Goal: Transaction & Acquisition: Purchase product/service

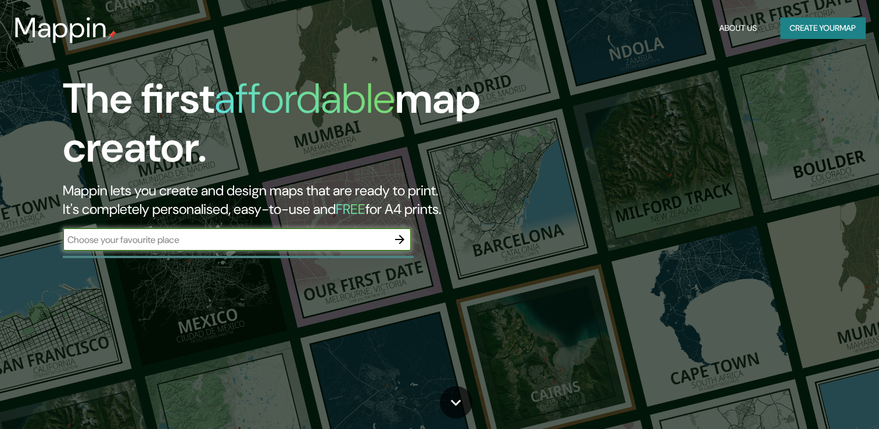
click at [244, 242] on input "text" at bounding box center [225, 239] width 325 height 13
type input "algarrobos 2200"
click at [404, 241] on icon "button" at bounding box center [400, 239] width 14 height 14
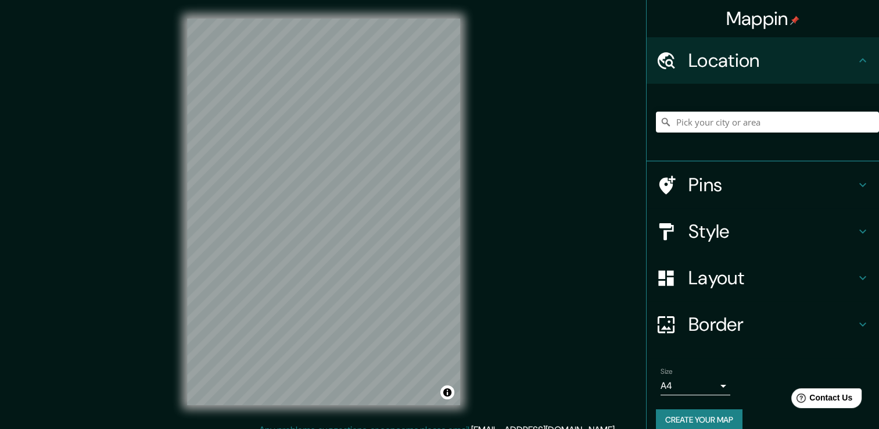
click at [721, 229] on h4 "Style" at bounding box center [771, 231] width 167 height 23
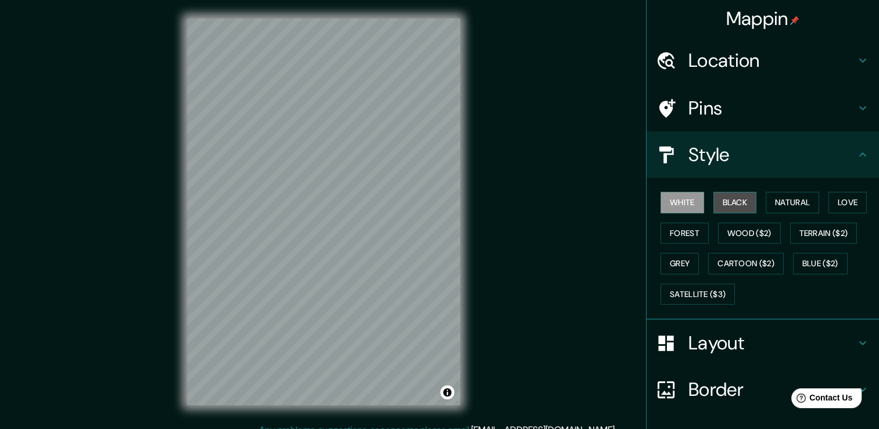
click at [713, 200] on button "Black" at bounding box center [735, 202] width 44 height 21
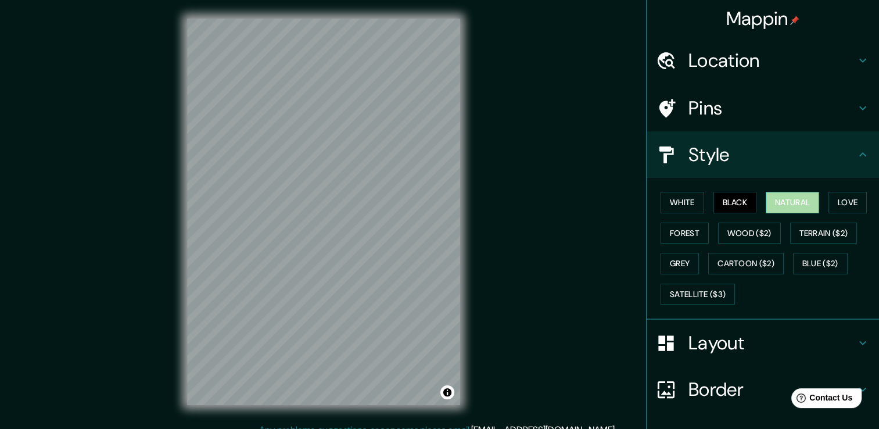
click at [782, 200] on button "Natural" at bounding box center [792, 202] width 53 height 21
click at [859, 200] on button "Love" at bounding box center [847, 202] width 38 height 21
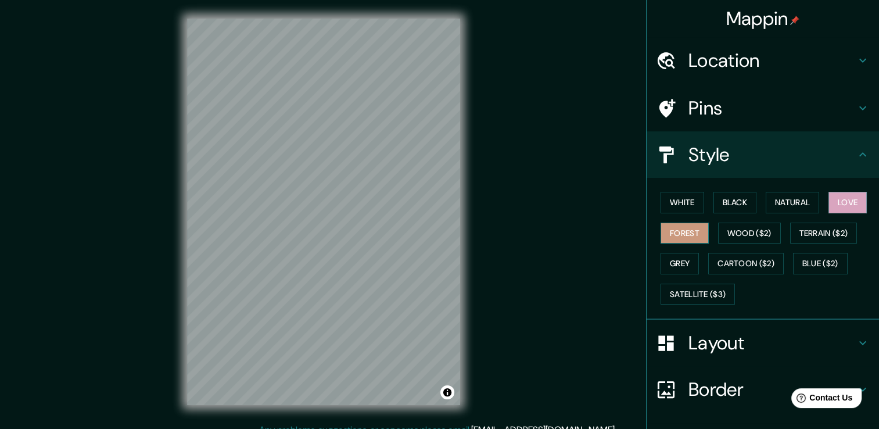
click at [692, 238] on button "Forest" at bounding box center [684, 232] width 48 height 21
click at [741, 229] on button "Wood ($2)" at bounding box center [749, 232] width 63 height 21
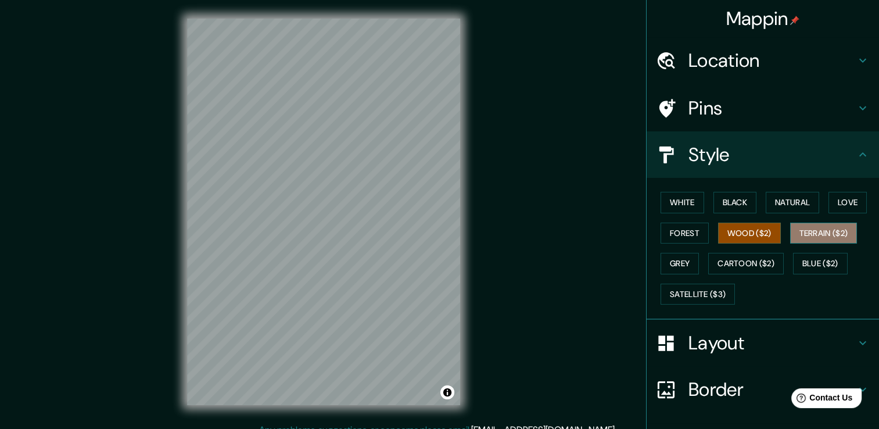
click at [846, 238] on button "Terrain ($2)" at bounding box center [823, 232] width 67 height 21
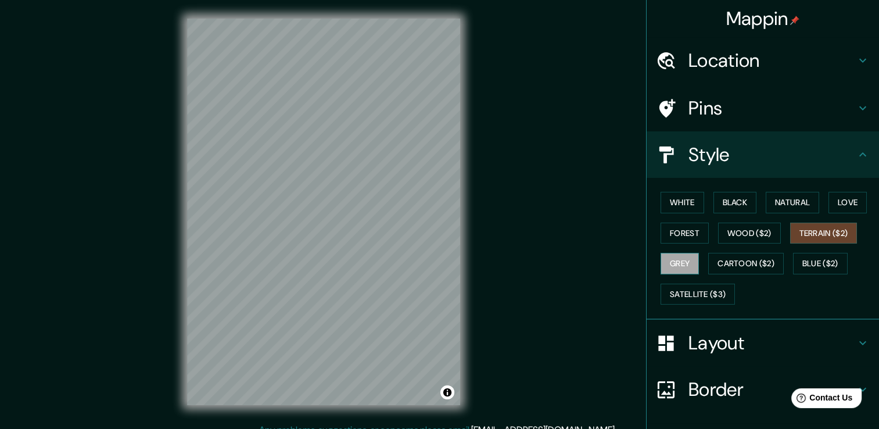
click at [671, 259] on button "Grey" at bounding box center [679, 263] width 38 height 21
click at [733, 260] on button "Cartoon ($2)" at bounding box center [746, 263] width 76 height 21
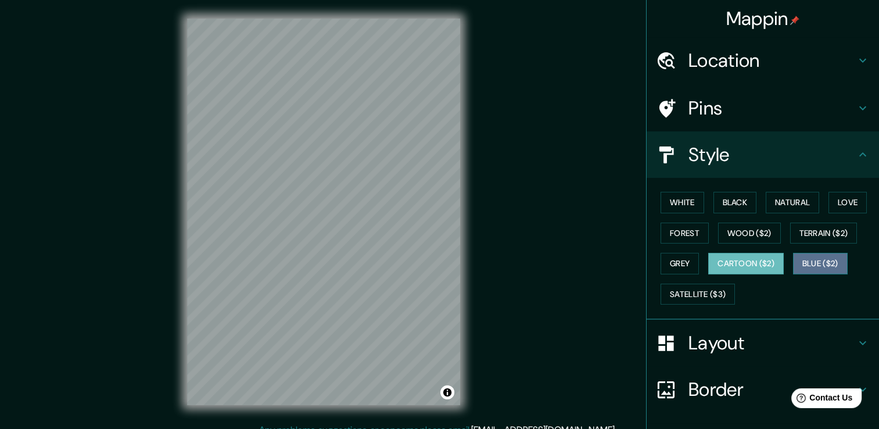
click at [837, 258] on button "Blue ($2)" at bounding box center [820, 263] width 55 height 21
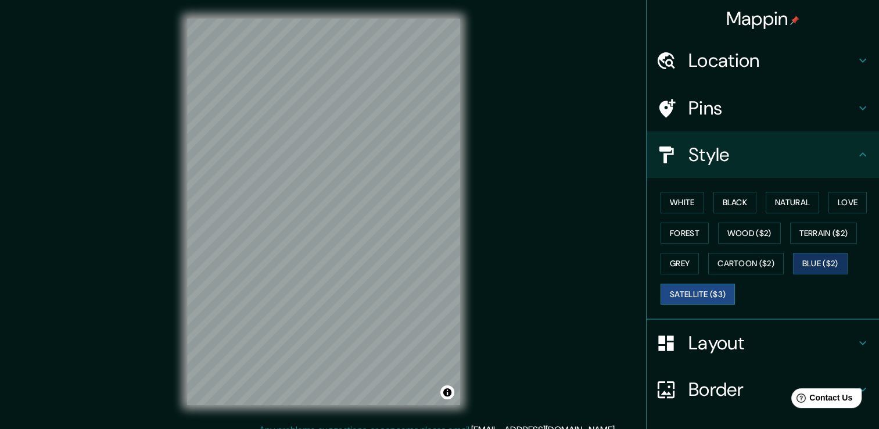
click at [708, 292] on button "Satellite ($3)" at bounding box center [697, 293] width 74 height 21
click at [678, 212] on button "White" at bounding box center [682, 202] width 44 height 21
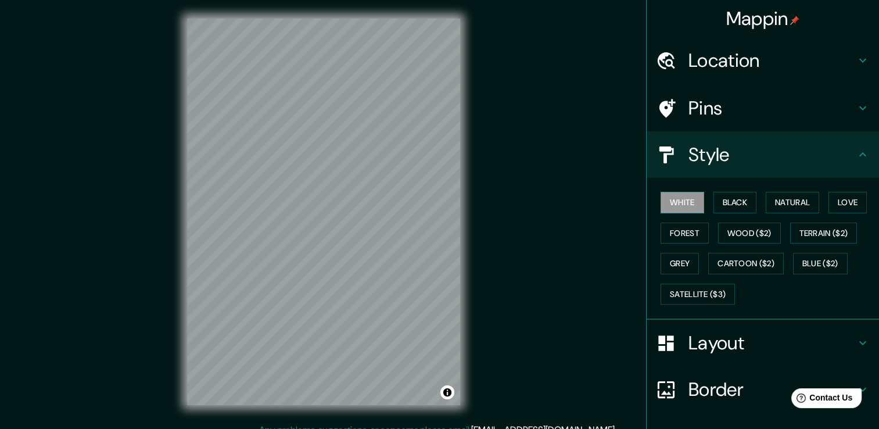
click at [796, 342] on h4 "Layout" at bounding box center [771, 342] width 167 height 23
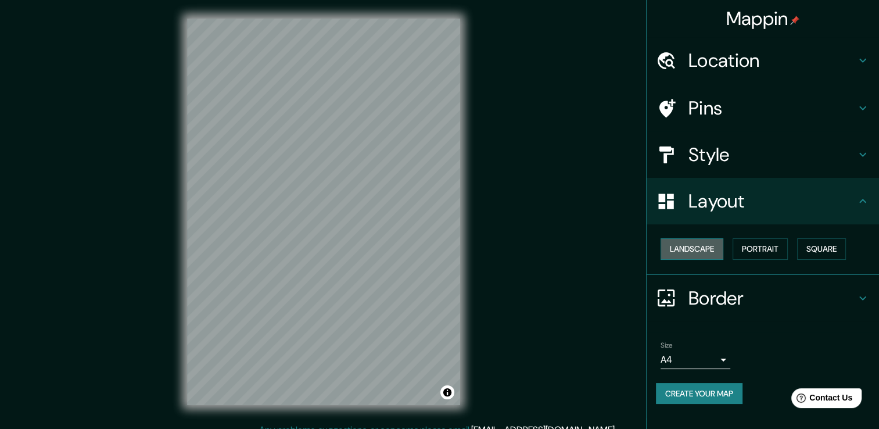
click at [689, 254] on button "Landscape" at bounding box center [691, 248] width 63 height 21
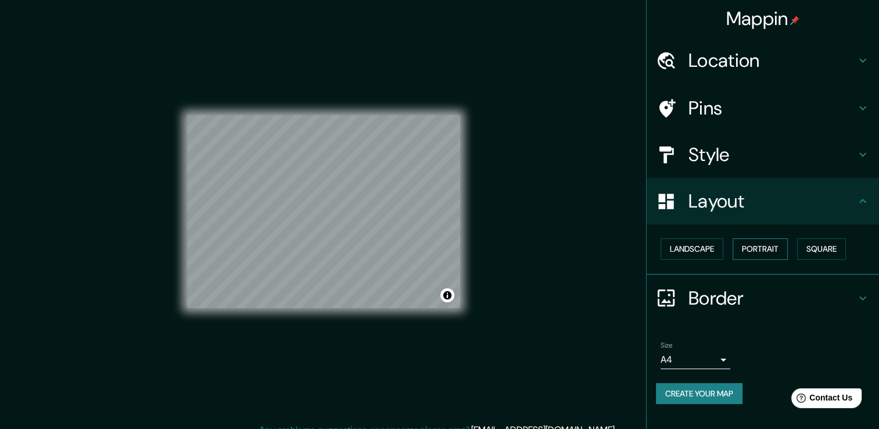
click at [743, 240] on button "Portrait" at bounding box center [759, 248] width 55 height 21
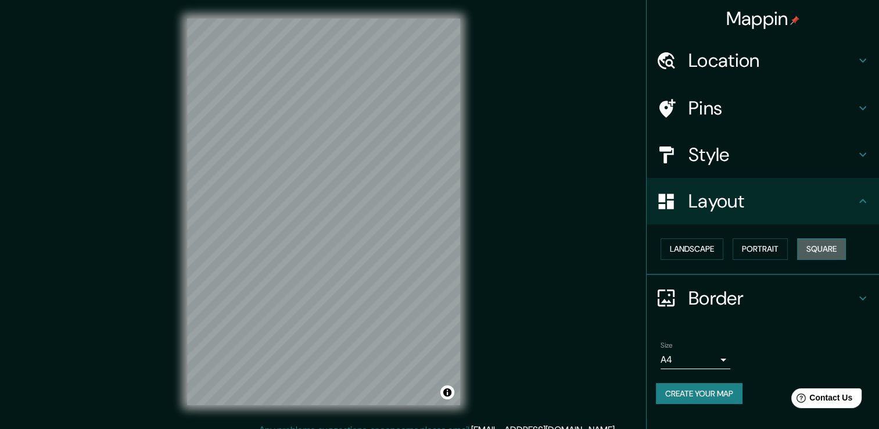
click at [830, 247] on button "Square" at bounding box center [821, 248] width 49 height 21
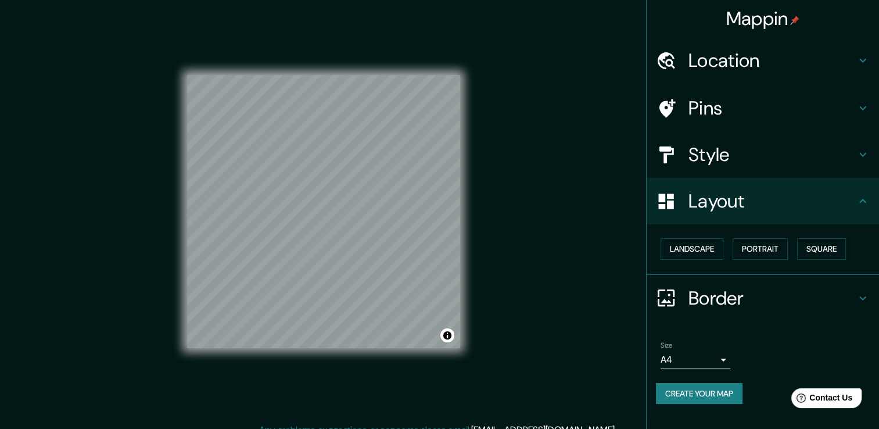
click at [703, 259] on div "Landscape [GEOGRAPHIC_DATA]" at bounding box center [767, 249] width 223 height 31
click at [763, 243] on button "Portrait" at bounding box center [759, 248] width 55 height 21
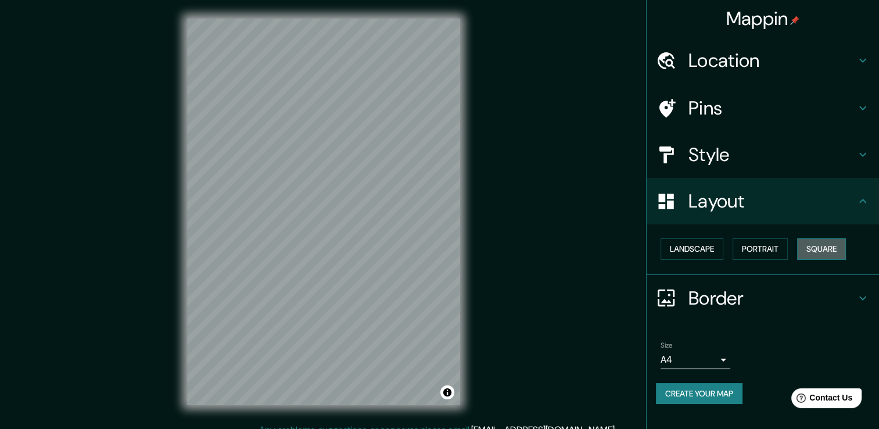
click at [845, 243] on button "Square" at bounding box center [821, 248] width 49 height 21
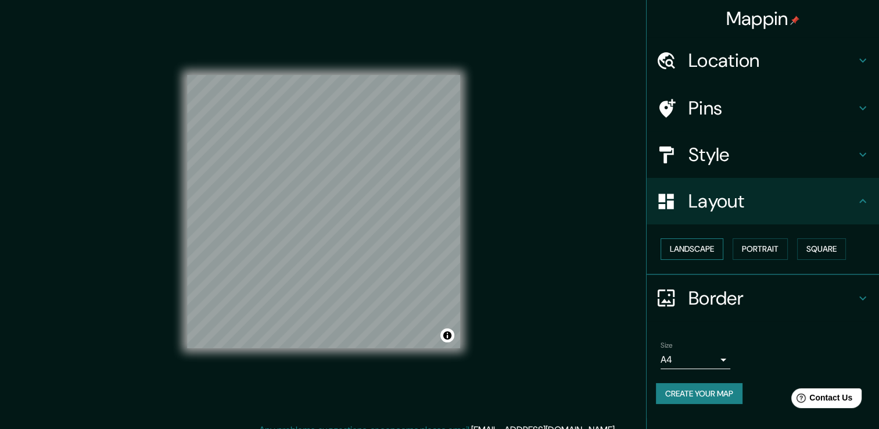
click at [692, 247] on button "Landscape" at bounding box center [691, 248] width 63 height 21
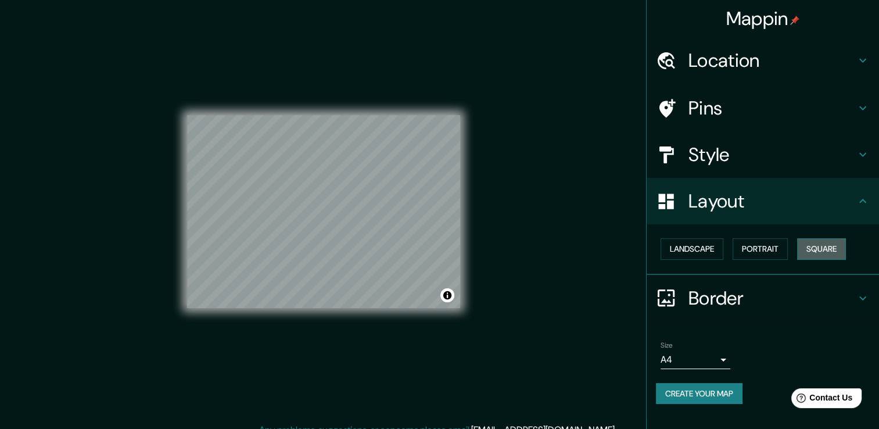
click at [846, 247] on button "Square" at bounding box center [821, 248] width 49 height 21
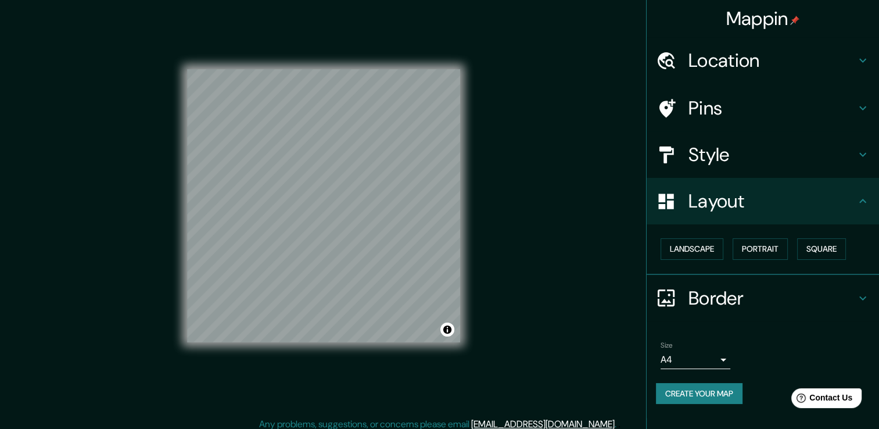
scroll to position [13, 0]
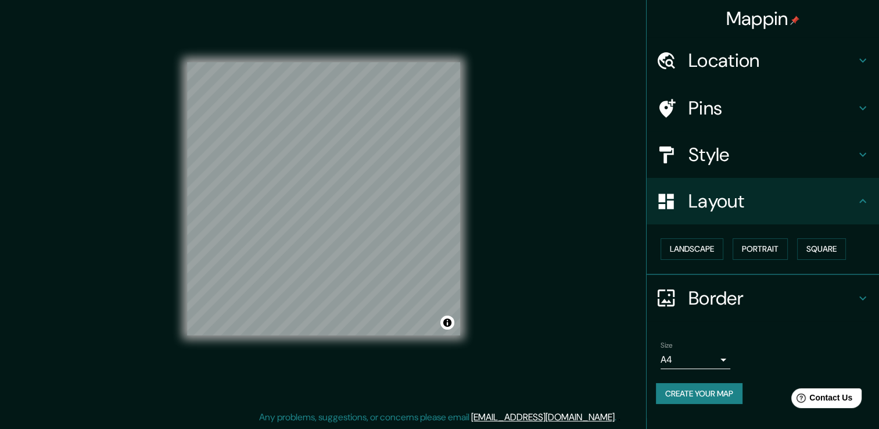
click at [740, 294] on h4 "Border" at bounding box center [771, 297] width 167 height 23
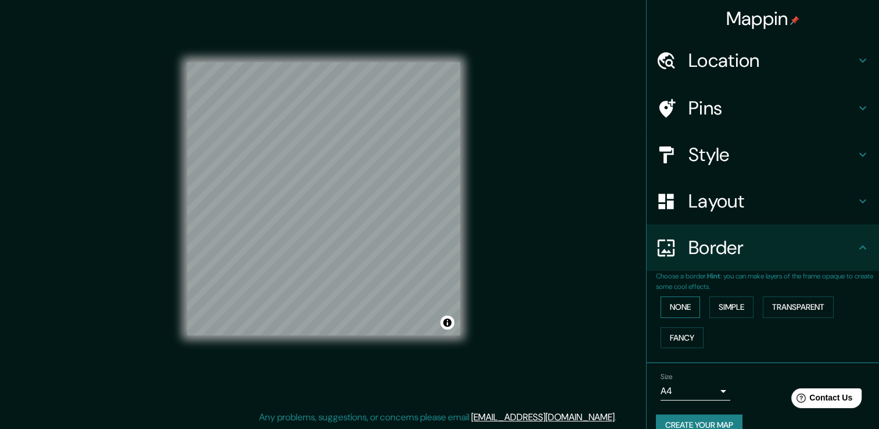
click at [674, 308] on button "None" at bounding box center [679, 306] width 39 height 21
click at [742, 306] on button "Simple" at bounding box center [731, 306] width 44 height 21
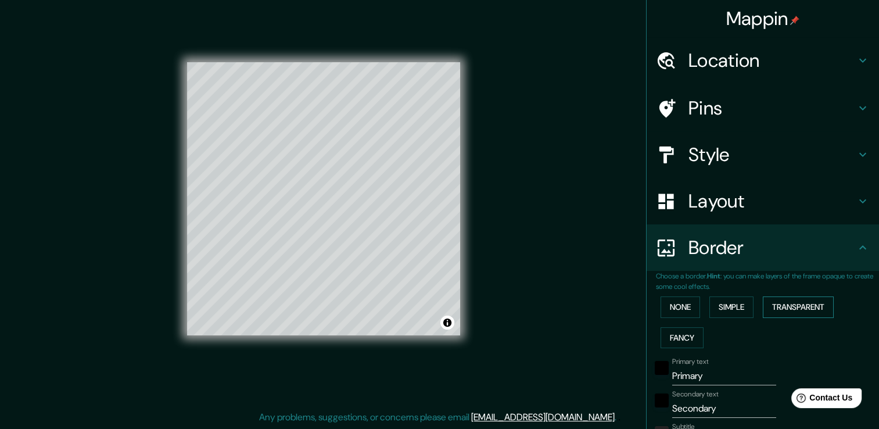
click at [797, 303] on button "Transparent" at bounding box center [798, 306] width 71 height 21
click at [677, 337] on button "Fancy" at bounding box center [681, 337] width 43 height 21
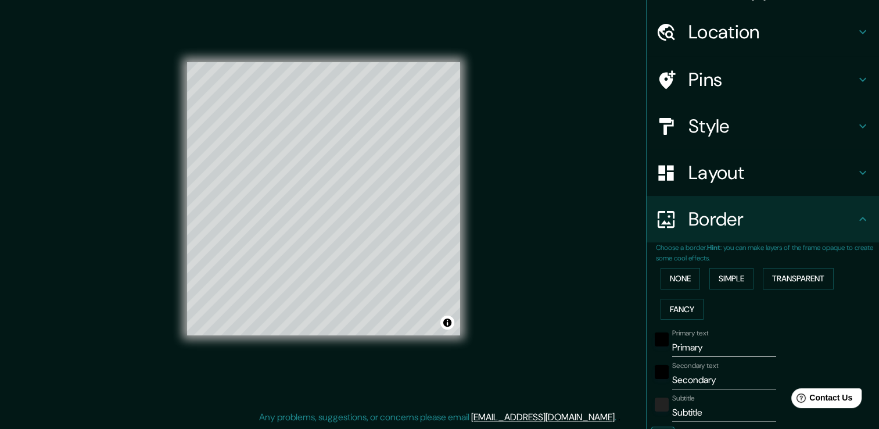
scroll to position [116, 0]
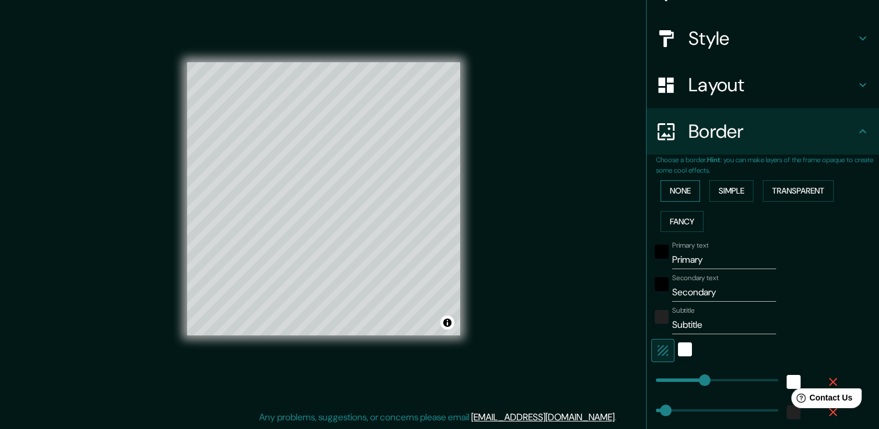
click at [686, 196] on button "None" at bounding box center [679, 190] width 39 height 21
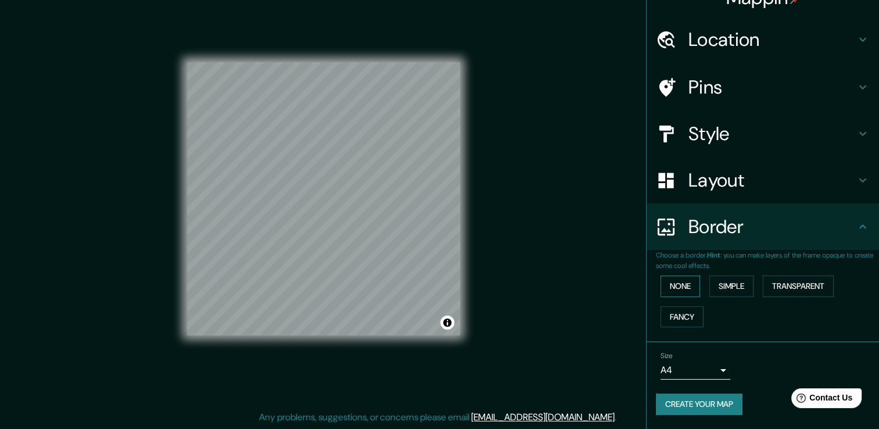
scroll to position [19, 0]
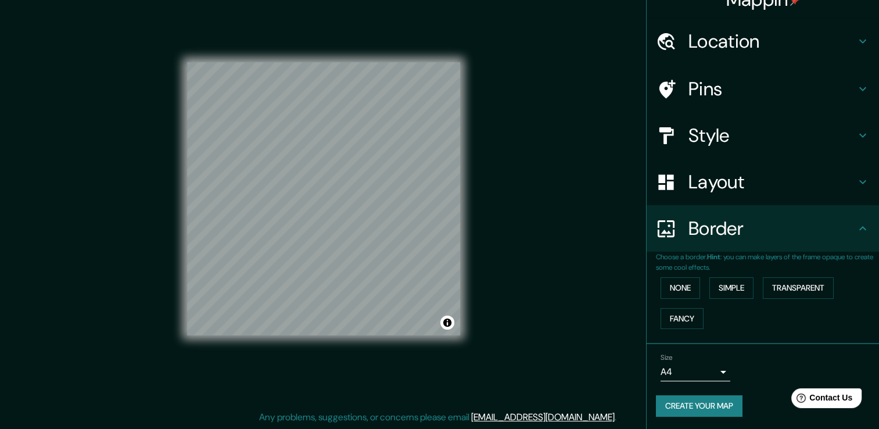
click at [798, 239] on h4 "Border" at bounding box center [771, 228] width 167 height 23
